Goal: Navigation & Orientation: Find specific page/section

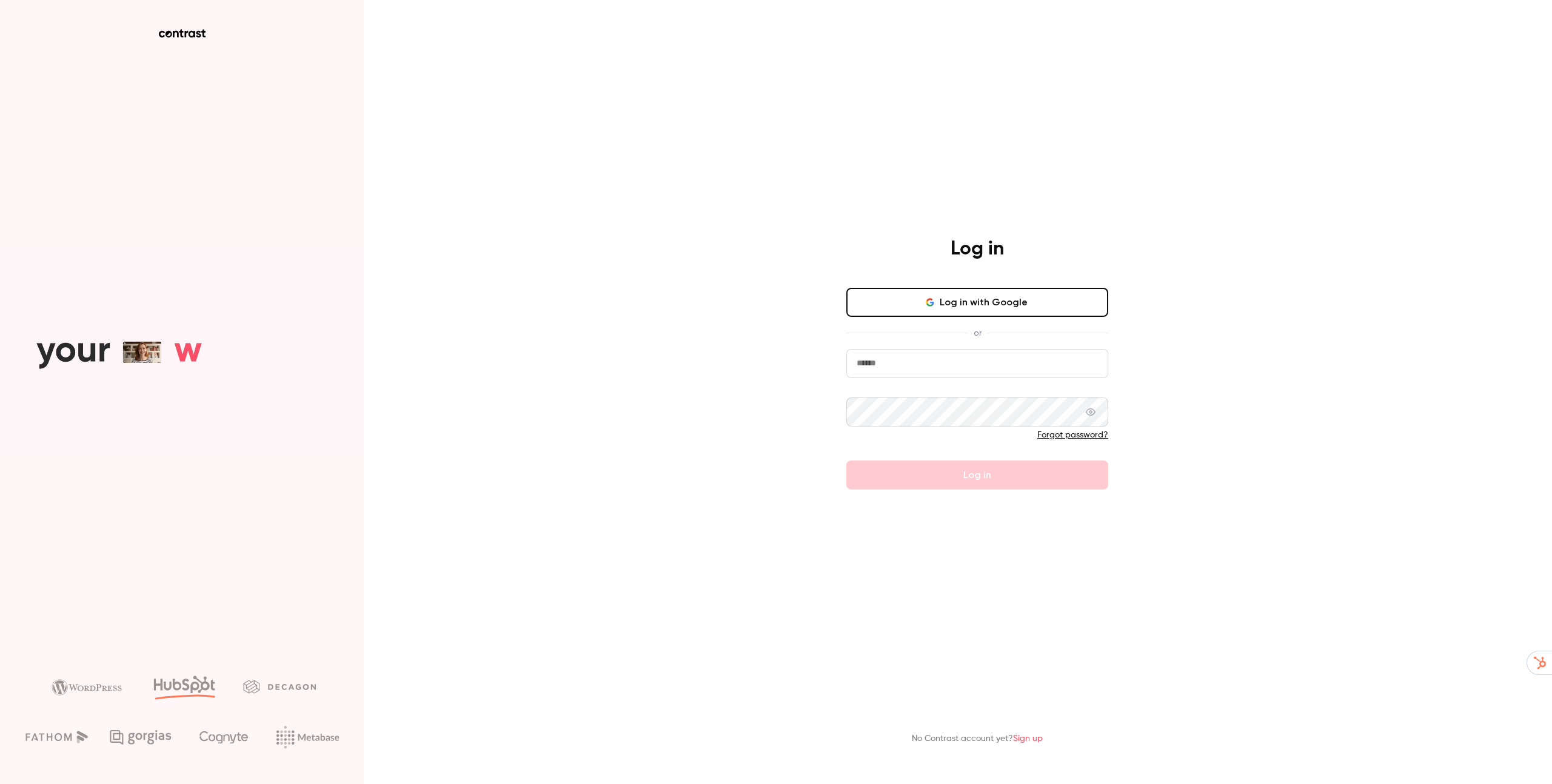
click at [953, 307] on button "Log in with Google" at bounding box center [977, 302] width 262 height 29
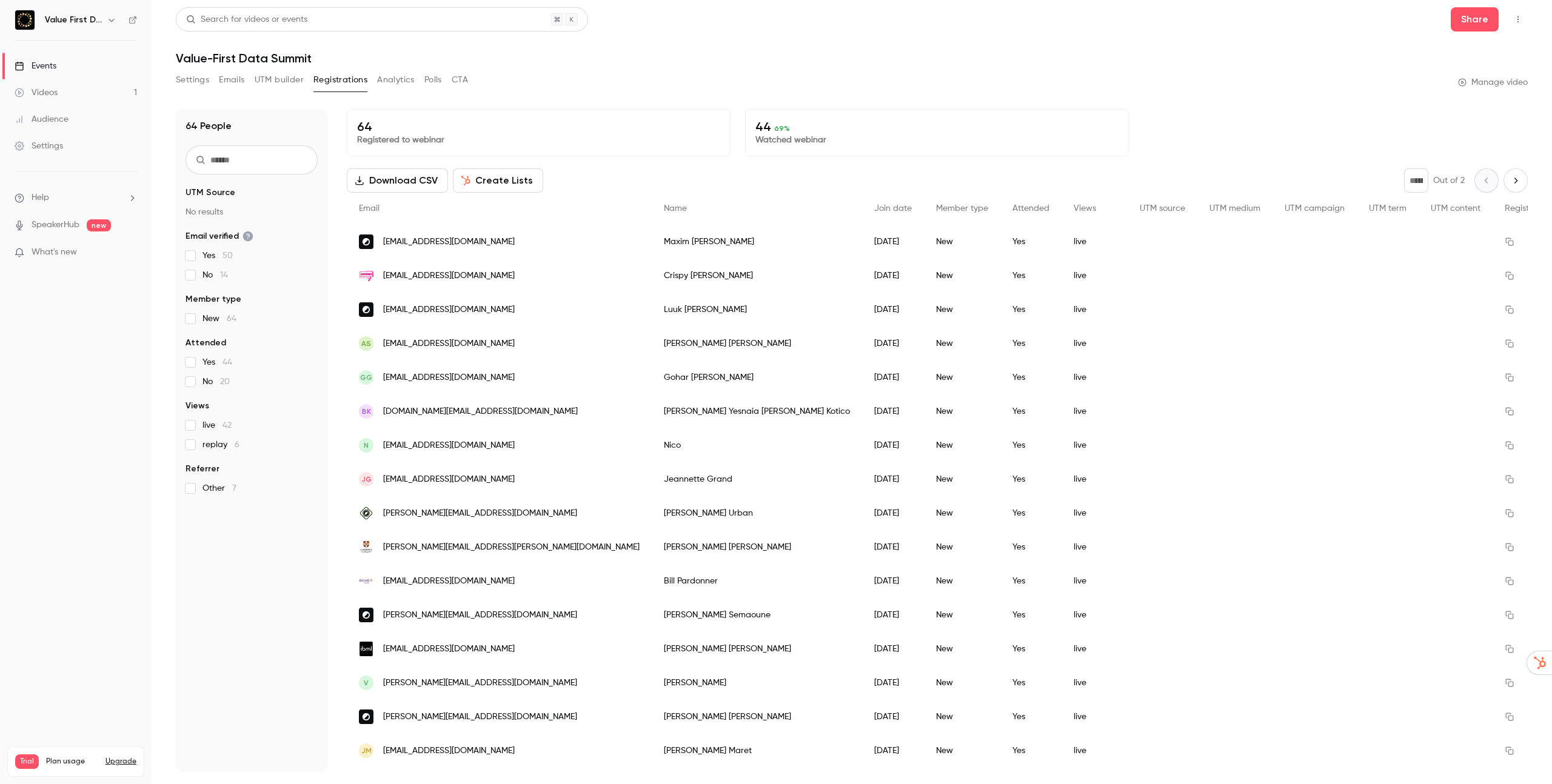
click at [197, 79] on button "Settings" at bounding box center [192, 80] width 33 height 19
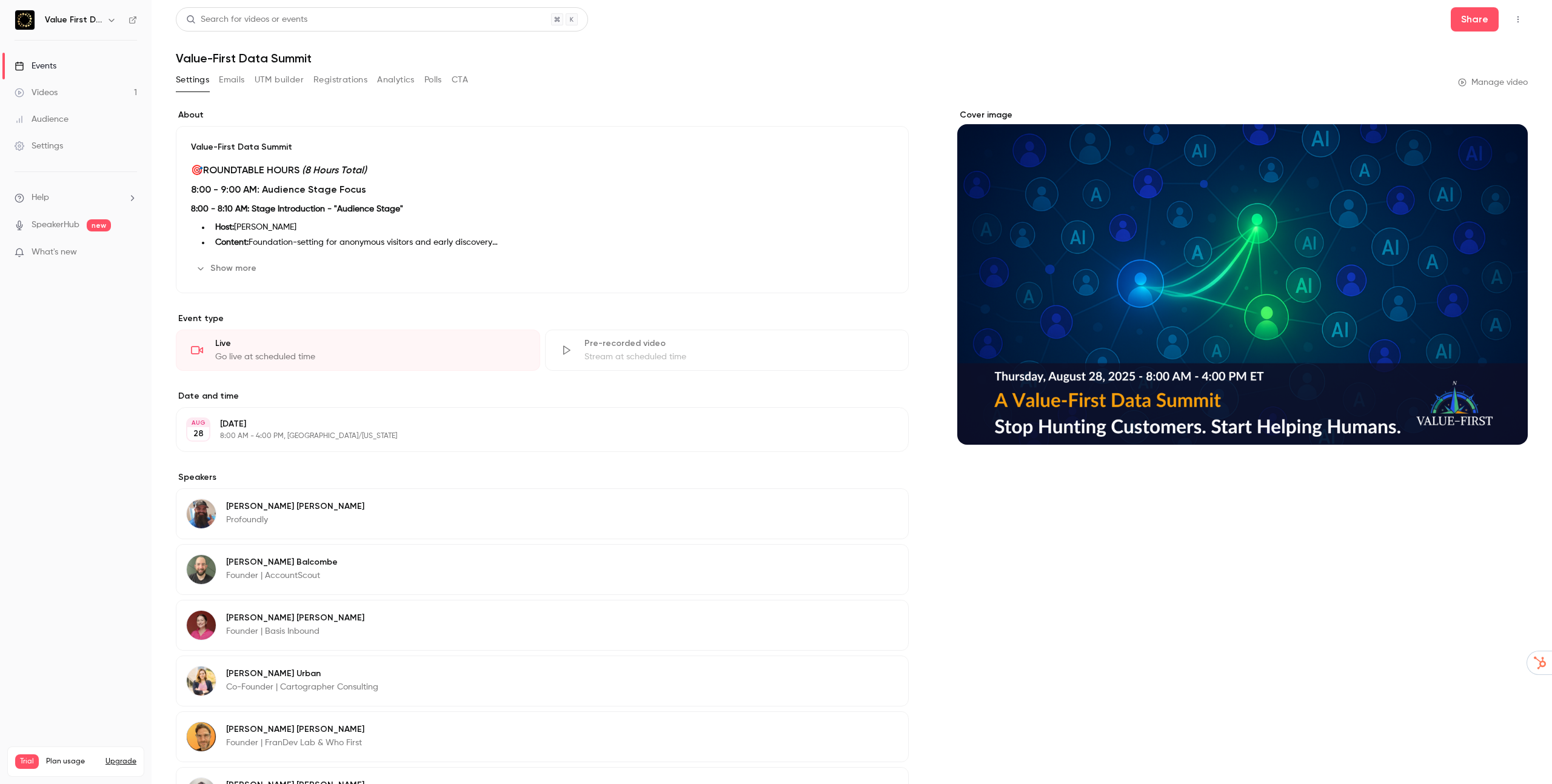
click at [224, 81] on button "Emails" at bounding box center [231, 80] width 25 height 19
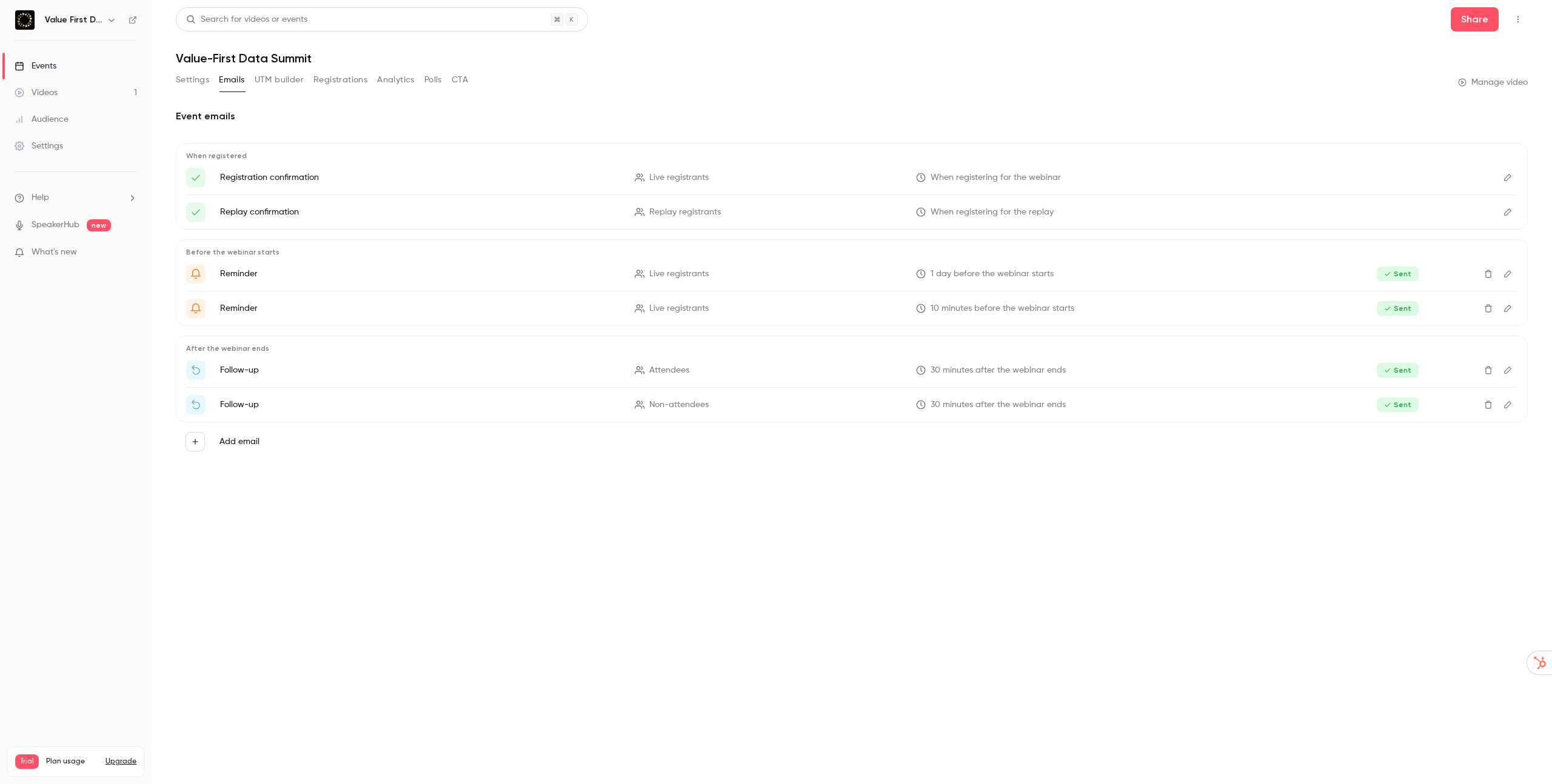
click at [340, 83] on button "Registrations" at bounding box center [341, 80] width 54 height 19
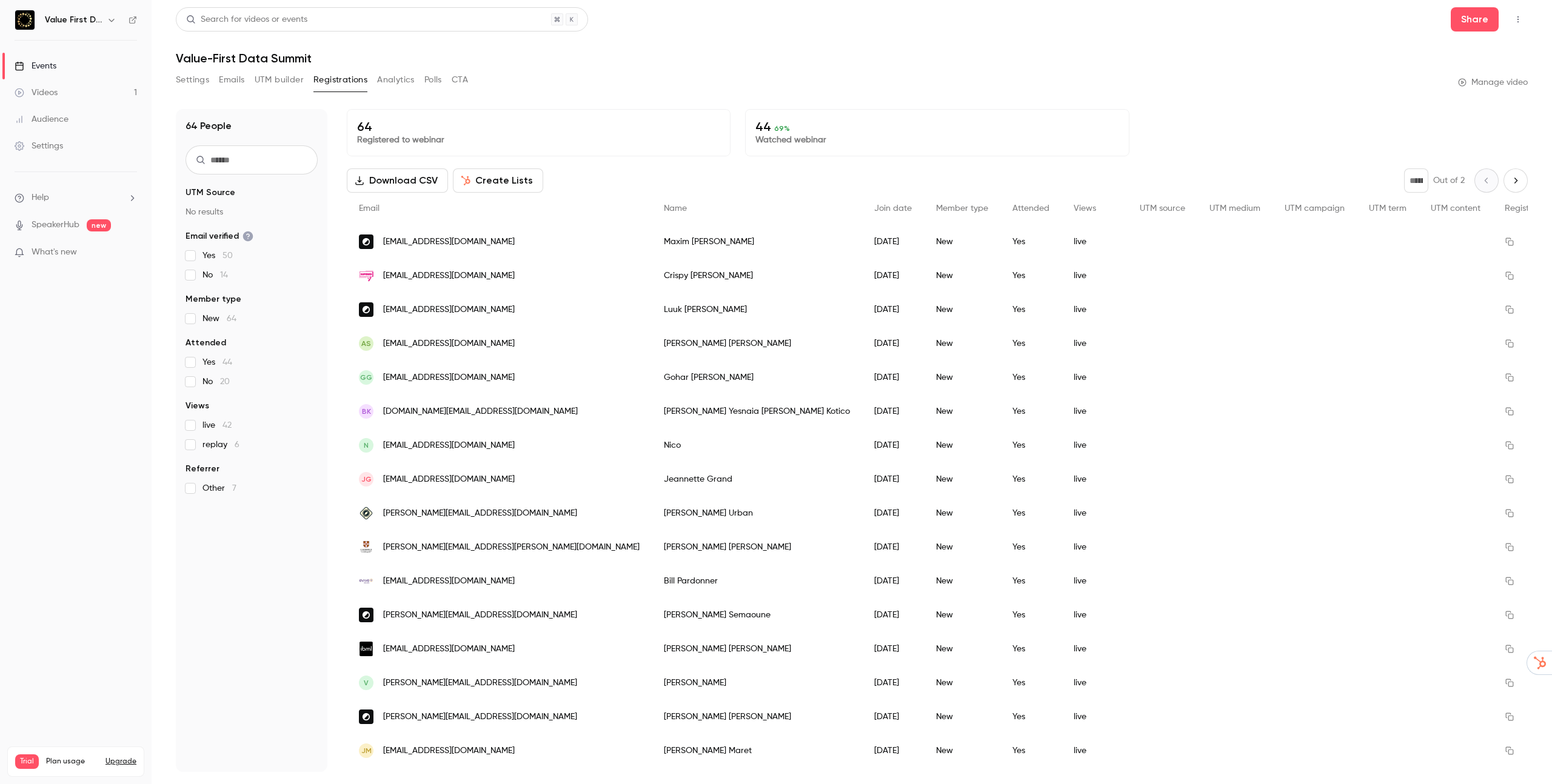
click at [396, 79] on button "Analytics" at bounding box center [396, 80] width 37 height 19
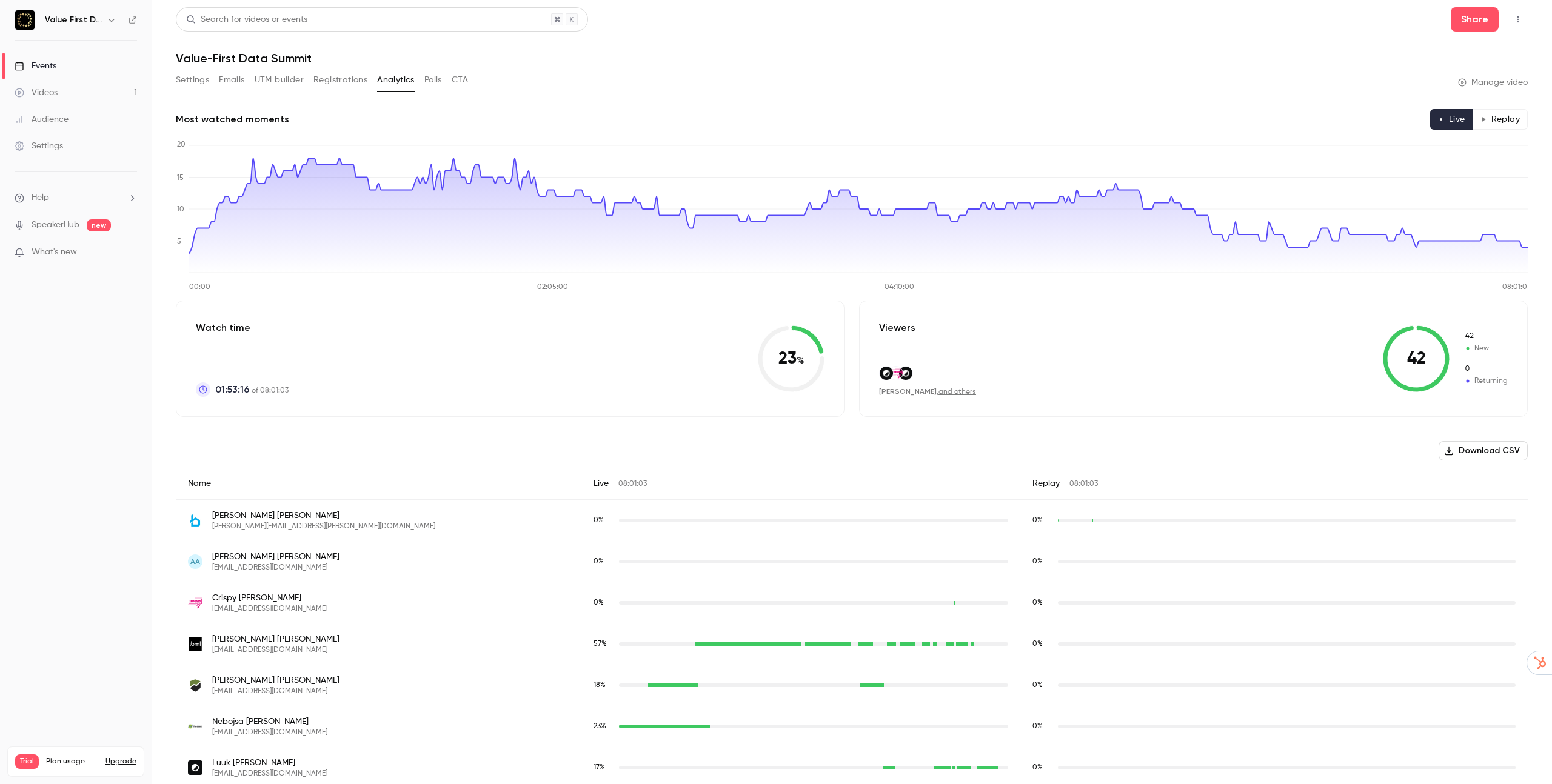
click at [61, 99] on link "Videos 1" at bounding box center [76, 92] width 151 height 27
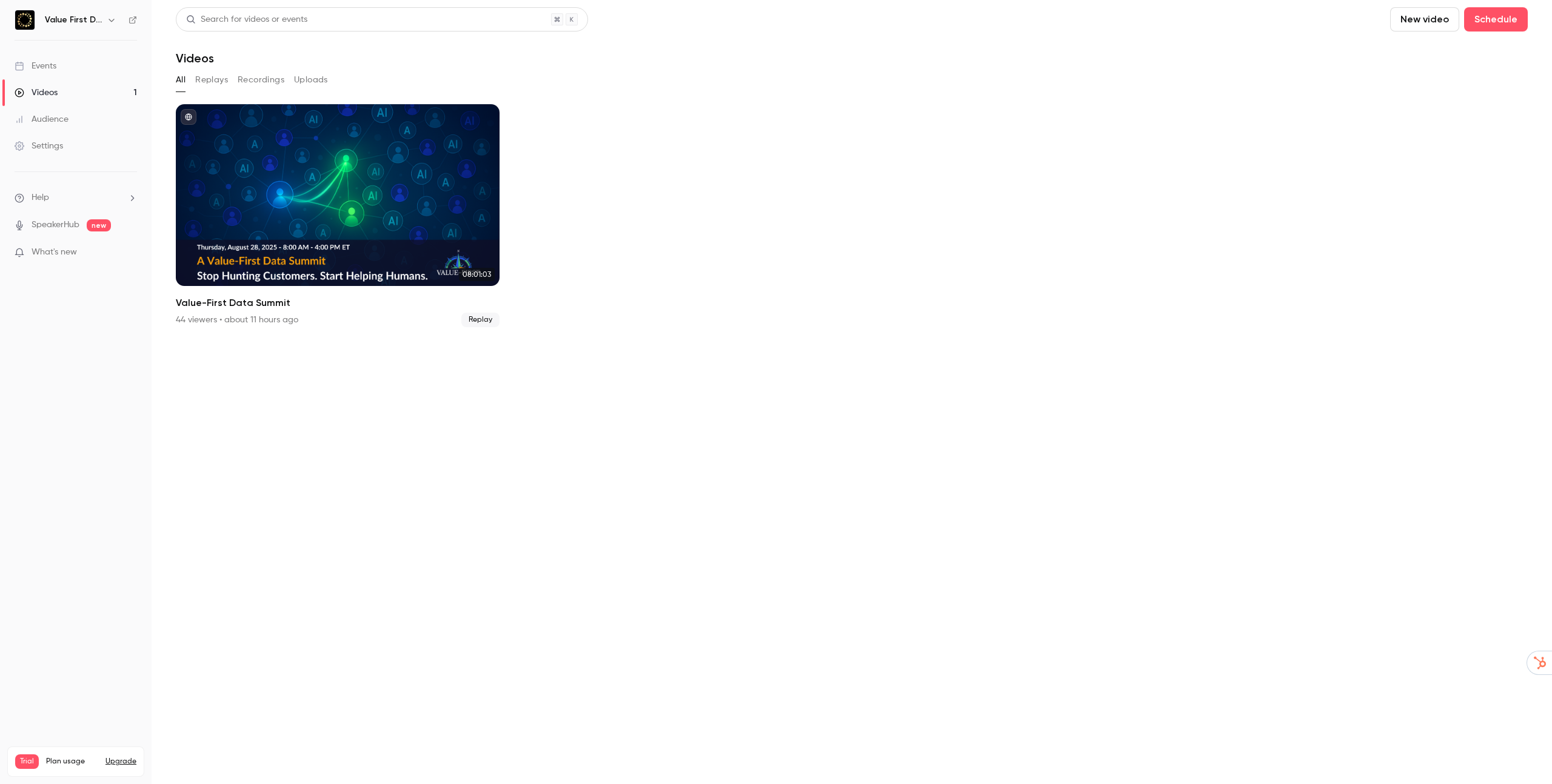
click at [216, 76] on button "Replays" at bounding box center [212, 80] width 33 height 19
click at [250, 82] on button "Recordings" at bounding box center [261, 80] width 47 height 19
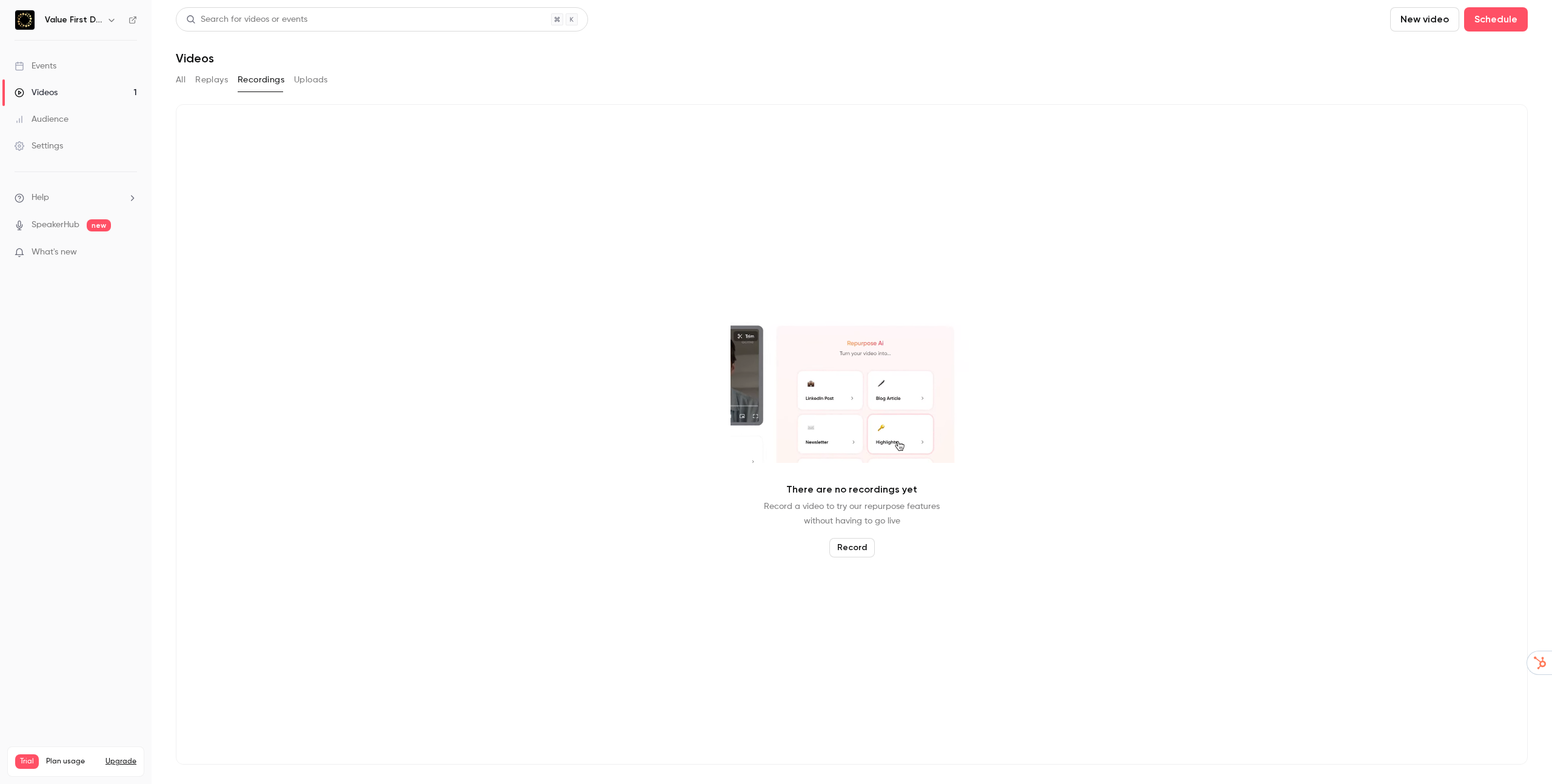
click at [210, 79] on button "Replays" at bounding box center [212, 80] width 33 height 19
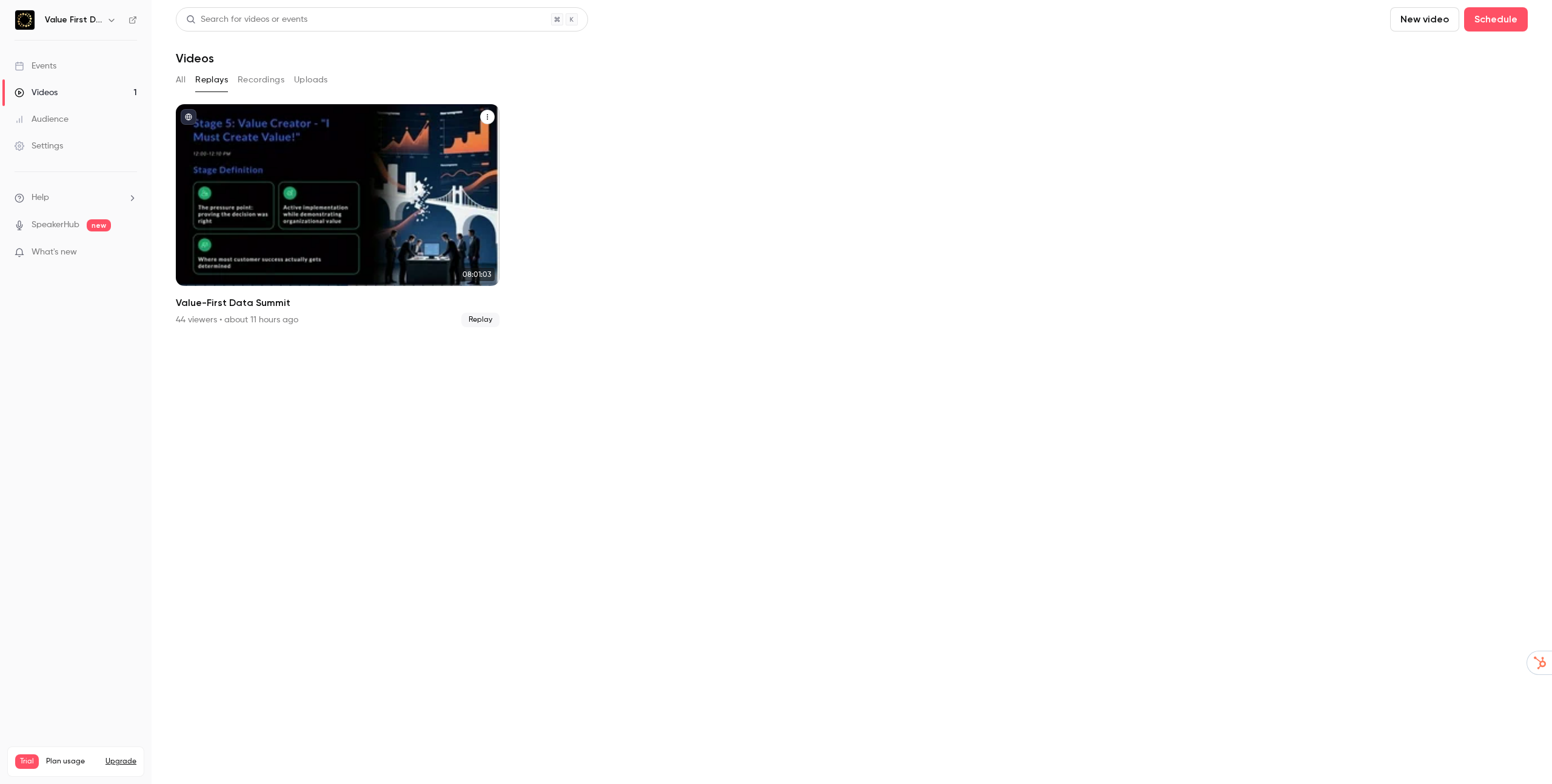
click at [491, 112] on button "Value-First Data Summit" at bounding box center [487, 116] width 15 height 15
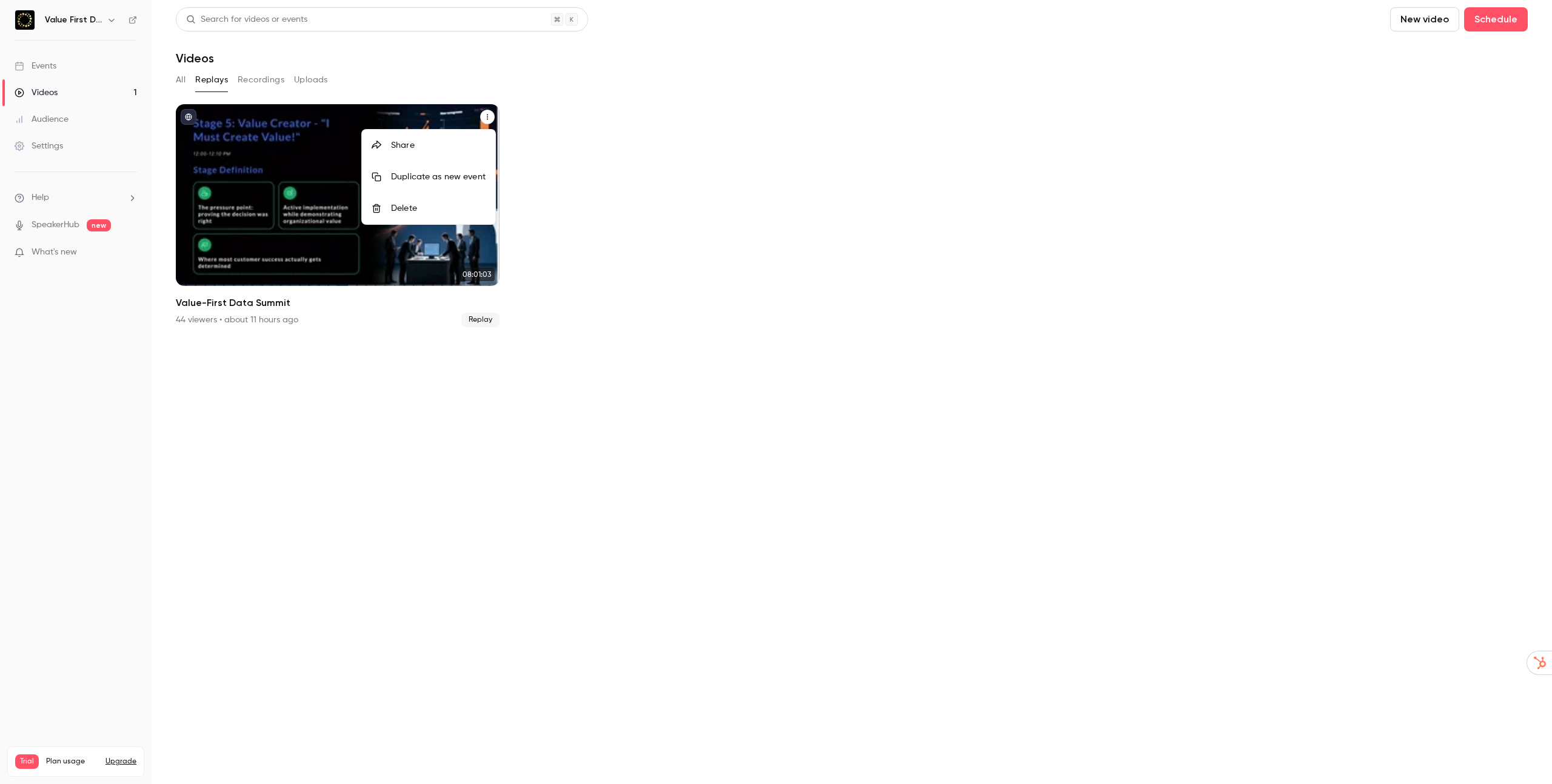
click at [268, 294] on div at bounding box center [776, 392] width 1552 height 784
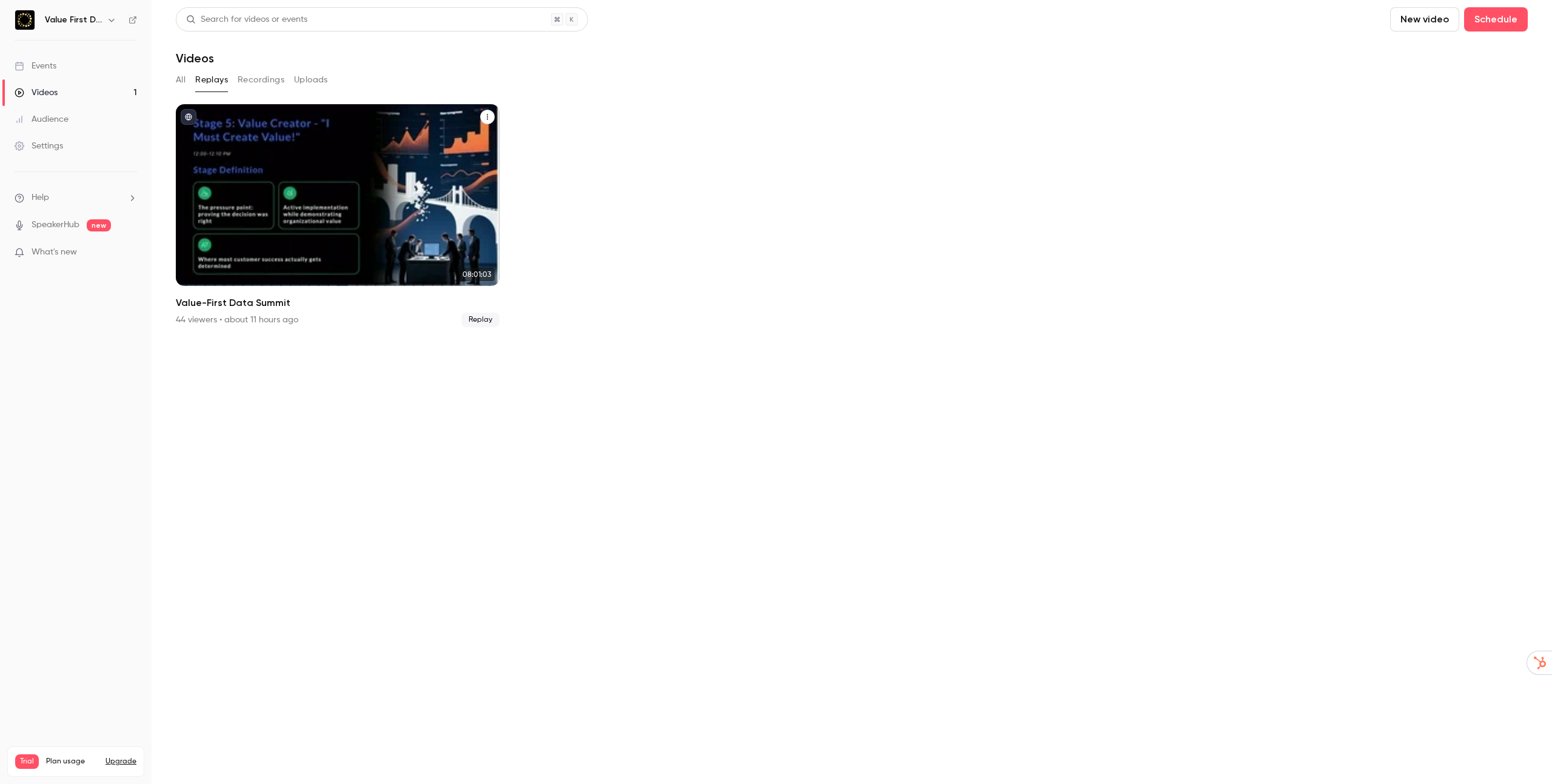
click at [277, 249] on div "Value-First Data Summit" at bounding box center [337, 195] width 323 height 182
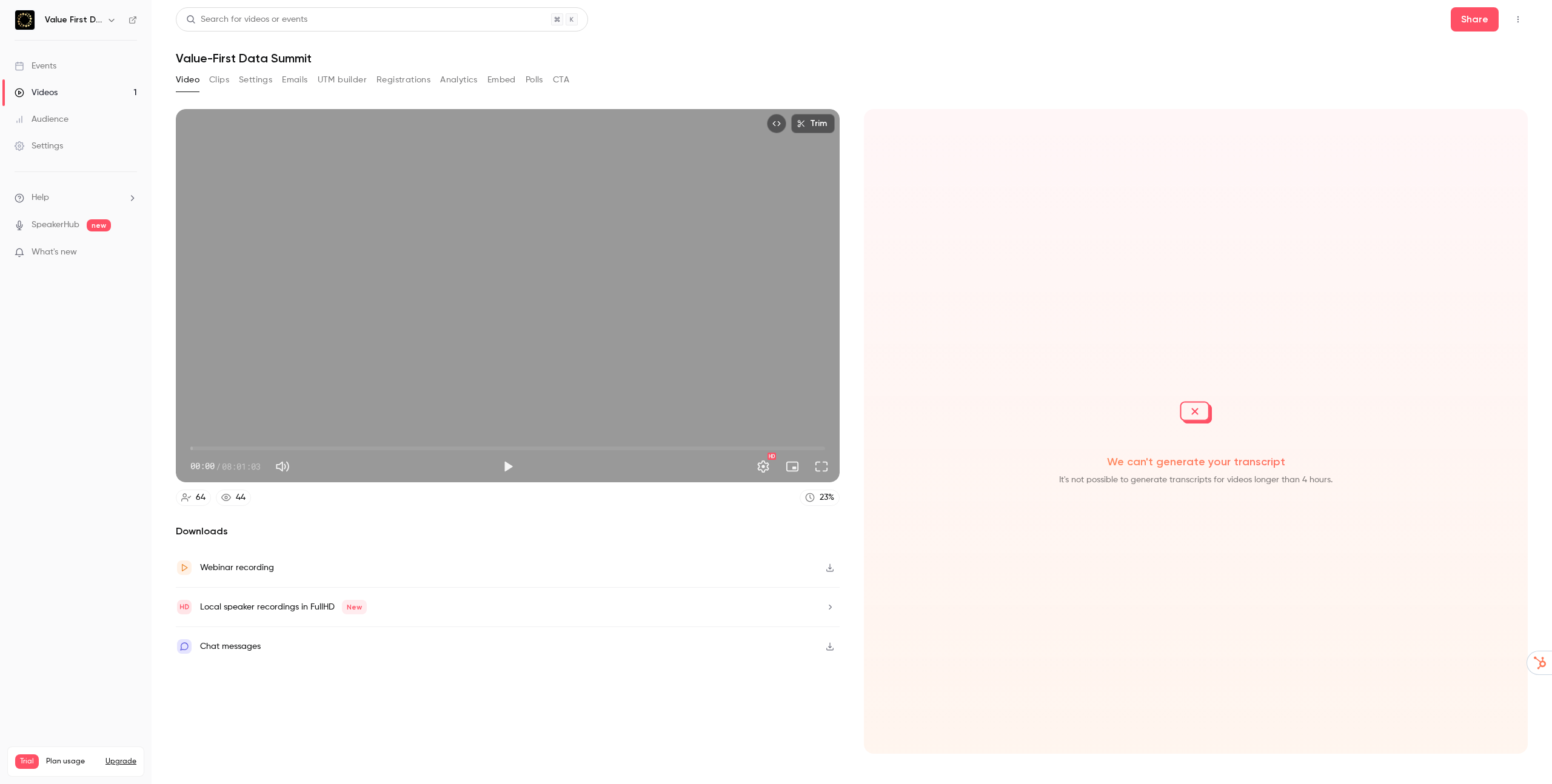
click at [831, 568] on icon "button" at bounding box center [829, 568] width 10 height 9
click at [143, 505] on nav "Value First Data Summit Events Videos 1 Audience Settings Help SpeakerHub new W…" at bounding box center [76, 392] width 151 height 784
